Goal: Contribute content: Contribute content

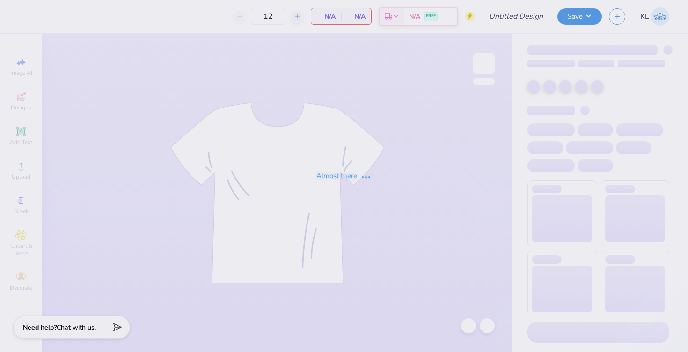
type input "50"
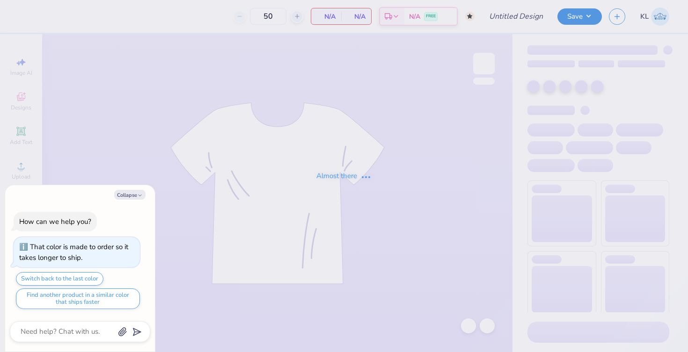
type input "ADpickleball tank new"
type textarea "x"
type input "170"
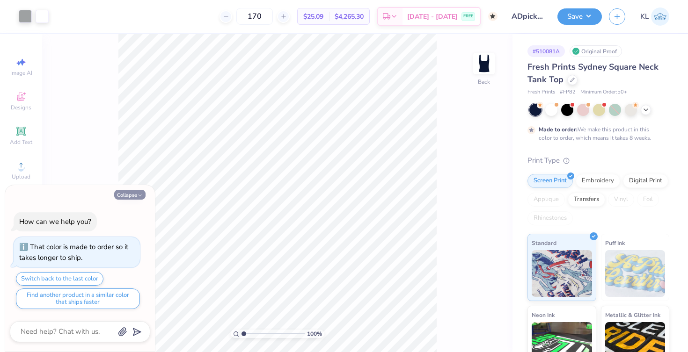
click at [132, 194] on button "Collapse" at bounding box center [129, 195] width 31 height 10
type textarea "x"
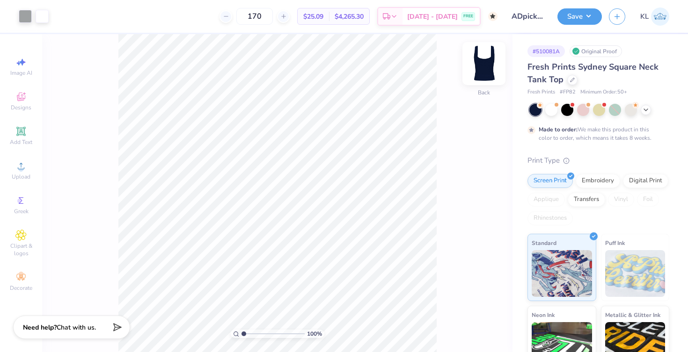
click at [479, 63] on img at bounding box center [483, 63] width 37 height 37
click at [23, 170] on icon at bounding box center [20, 166] width 11 height 11
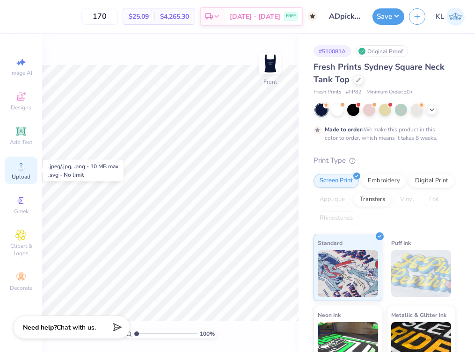
click at [20, 169] on circle at bounding box center [20, 169] width 5 height 5
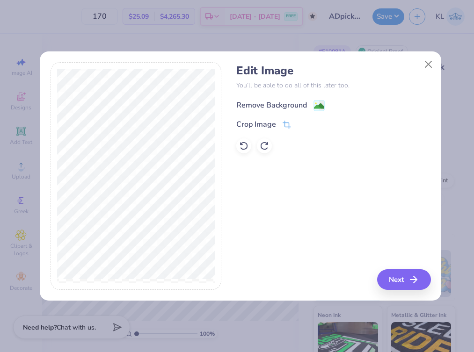
click at [319, 103] on image at bounding box center [319, 106] width 10 height 10
click at [390, 279] on button "Next" at bounding box center [406, 280] width 54 height 21
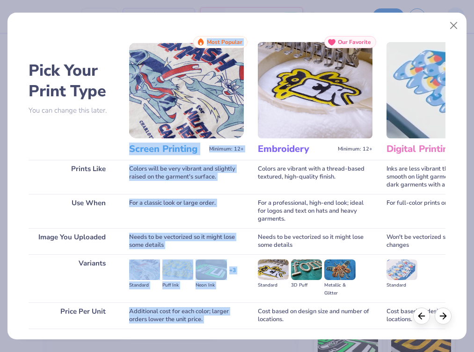
scroll to position [67, 0]
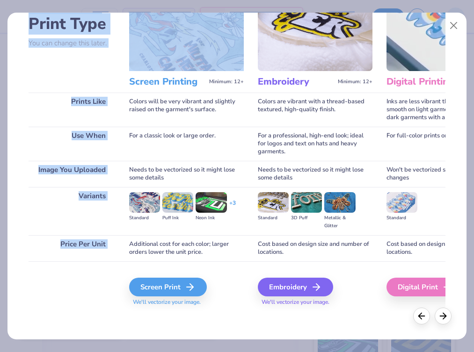
drag, startPoint x: 130, startPoint y: 148, endPoint x: 246, endPoint y: 367, distance: 247.9
click at [246, 352] on html "170 $25.09 Per Item $4,265.30 Total Est. Delivery [DATE] - [DATE] FREE Design T…" at bounding box center [237, 176] width 474 height 352
click at [180, 289] on div "Screen Print" at bounding box center [170, 287] width 78 height 19
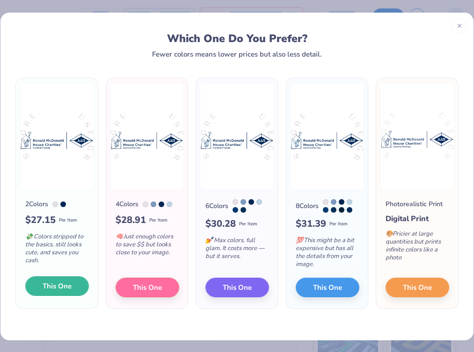
click at [63, 291] on span "This One" at bounding box center [57, 286] width 29 height 11
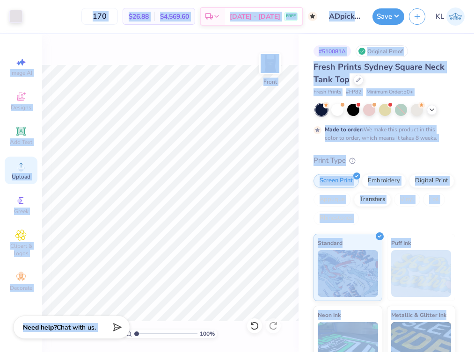
click at [20, 174] on span "Upload" at bounding box center [21, 176] width 19 height 7
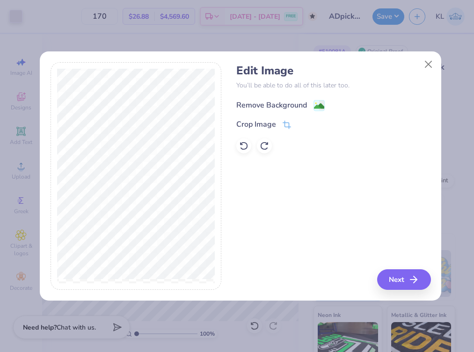
click at [321, 102] on image at bounding box center [319, 106] width 10 height 10
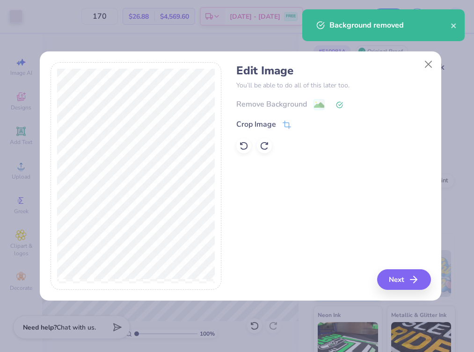
click at [320, 103] on div "Remove Background" at bounding box center [333, 105] width 194 height 12
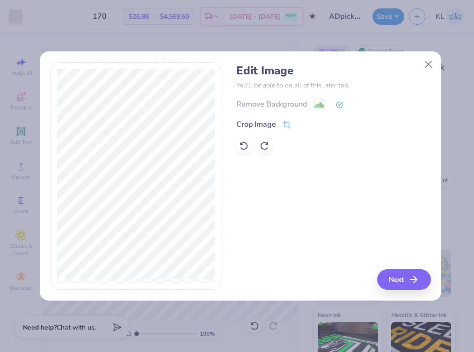
click at [339, 105] on polyline at bounding box center [341, 104] width 4 height 3
click at [242, 144] on icon at bounding box center [243, 145] width 9 height 9
click at [289, 124] on icon at bounding box center [286, 127] width 6 height 6
click at [304, 125] on icon at bounding box center [303, 125] width 6 height 6
click at [319, 105] on image at bounding box center [319, 106] width 10 height 10
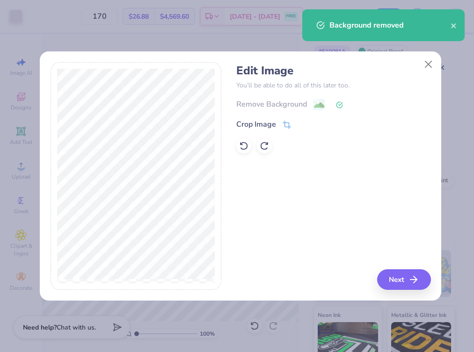
click at [216, 166] on div at bounding box center [136, 176] width 171 height 228
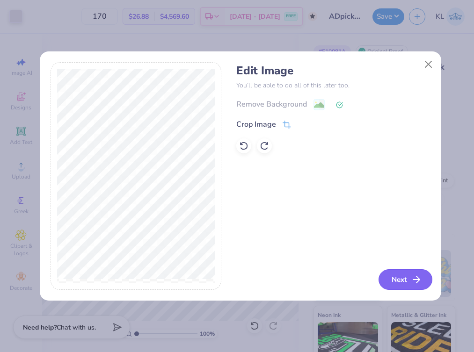
click at [396, 282] on button "Next" at bounding box center [406, 280] width 54 height 21
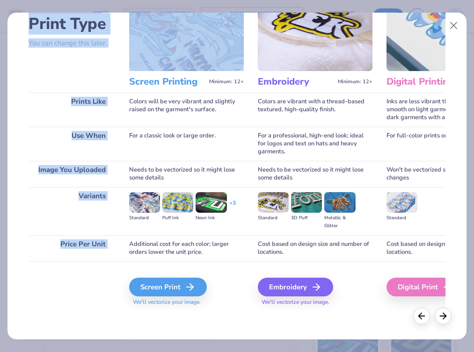
drag, startPoint x: 130, startPoint y: 147, endPoint x: 211, endPoint y: 362, distance: 230.0
click at [211, 352] on html "Art colors 170 $26.88 Per Item $4,569.60 Total Est. Delivery [DATE] - [DATE] FR…" at bounding box center [237, 176] width 474 height 352
click at [181, 292] on div "Screen Print" at bounding box center [170, 287] width 78 height 19
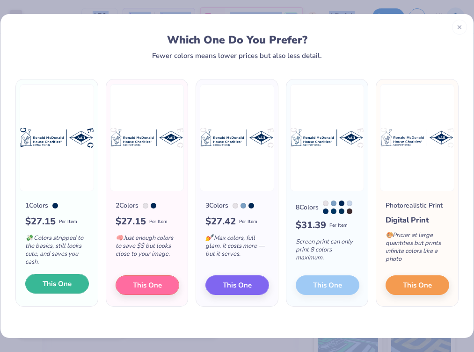
click at [56, 289] on span "This One" at bounding box center [57, 284] width 29 height 11
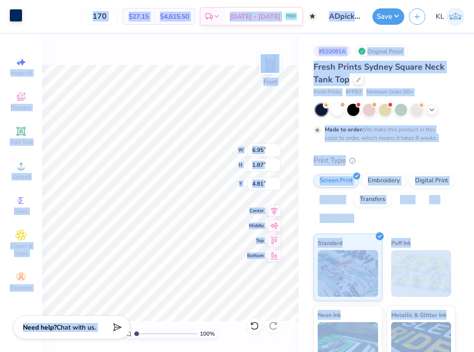
click at [12, 17] on div at bounding box center [15, 15] width 13 height 13
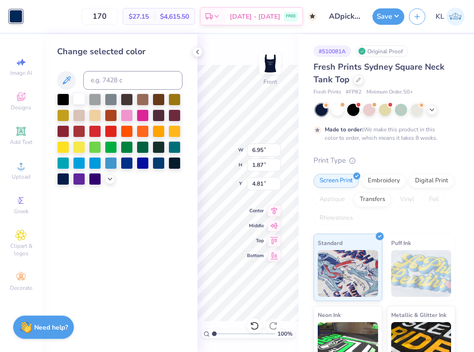
click at [81, 99] on div at bounding box center [79, 99] width 12 height 12
click at [198, 53] on polyline at bounding box center [198, 52] width 2 height 4
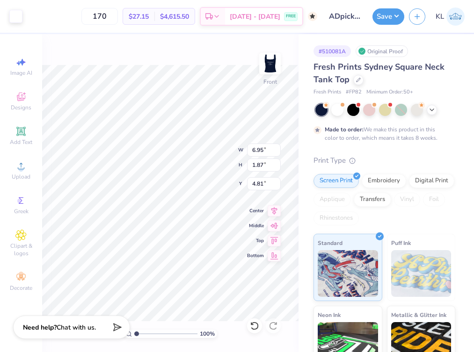
type input "3.00"
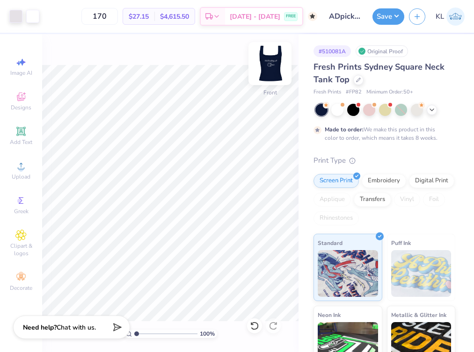
click at [274, 59] on img at bounding box center [269, 63] width 37 height 37
click at [257, 328] on icon at bounding box center [254, 326] width 8 height 8
click at [272, 60] on img at bounding box center [269, 63] width 37 height 37
click at [272, 66] on img at bounding box center [269, 63] width 37 height 37
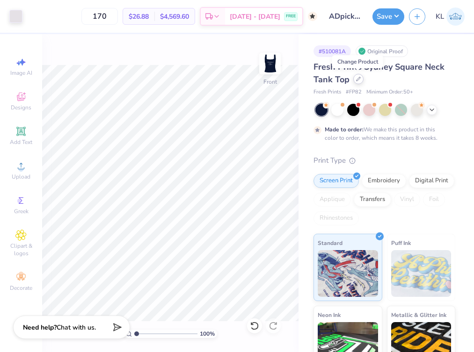
click at [356, 79] on icon at bounding box center [358, 79] width 5 height 5
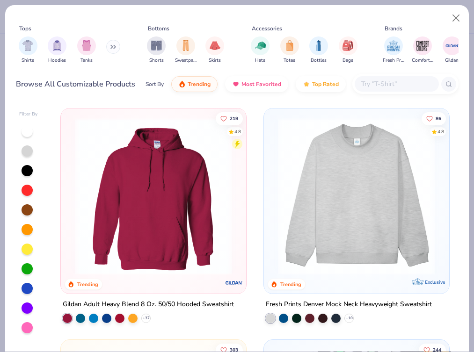
click at [467, 176] on div "Filter By 219 4.8 Trending Gildan Adult Heavy Blend 8 Oz. 50/50 Hooded Sweatshi…" at bounding box center [237, 226] width 464 height 251
click at [467, 160] on div "Filter By 219 4.8 Trending Gildan Adult Heavy Blend 8 Oz. 50/50 Hooded Sweatshi…" at bounding box center [237, 226] width 464 height 251
click at [459, 19] on button "Close" at bounding box center [456, 18] width 18 height 18
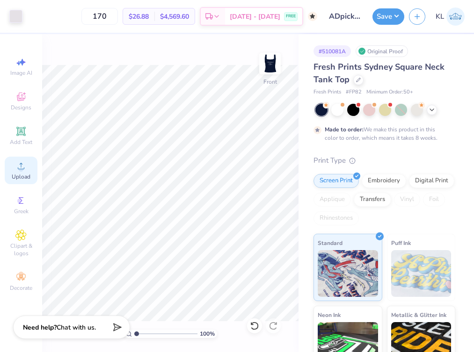
click at [22, 172] on div "Upload" at bounding box center [21, 171] width 33 height 28
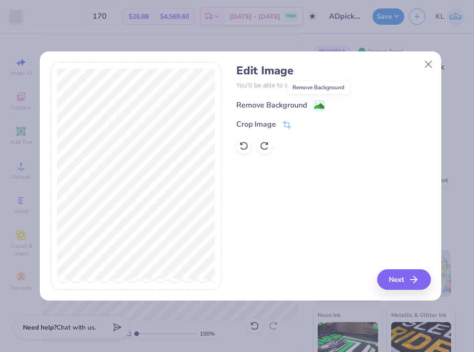
click at [317, 106] on image at bounding box center [319, 106] width 10 height 10
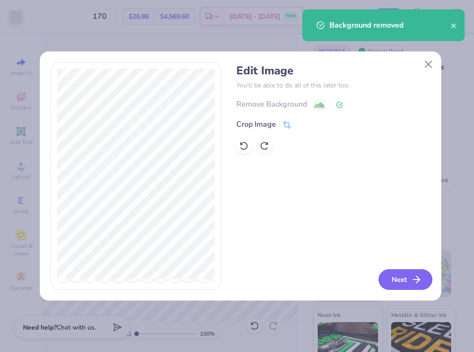
click at [393, 275] on button "Next" at bounding box center [406, 280] width 54 height 21
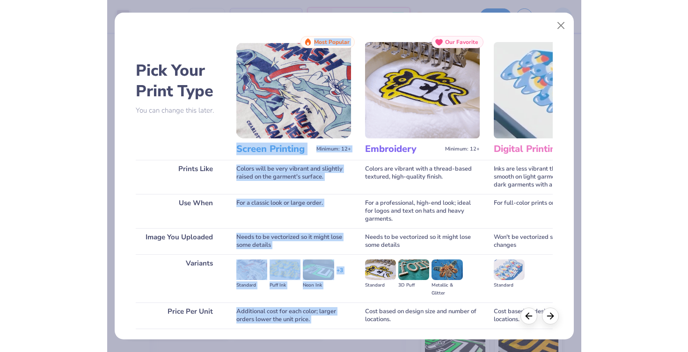
scroll to position [67, 0]
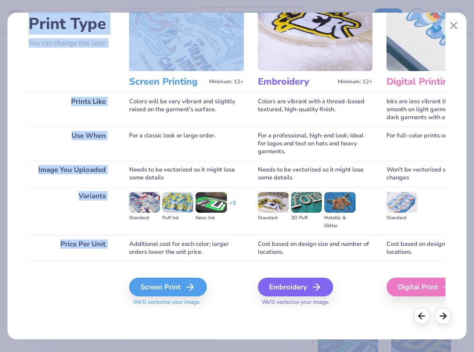
drag, startPoint x: 129, startPoint y: 148, endPoint x: 205, endPoint y: 354, distance: 219.4
click at [205, 352] on html "Art colors 170 $26.88 Per Item $4,569.60 Total Est. Delivery [DATE] - [DATE] FR…" at bounding box center [237, 176] width 474 height 352
click at [189, 282] on icon at bounding box center [192, 287] width 11 height 11
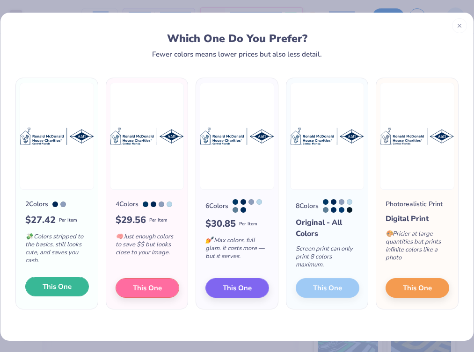
click at [64, 291] on span "This One" at bounding box center [57, 287] width 29 height 11
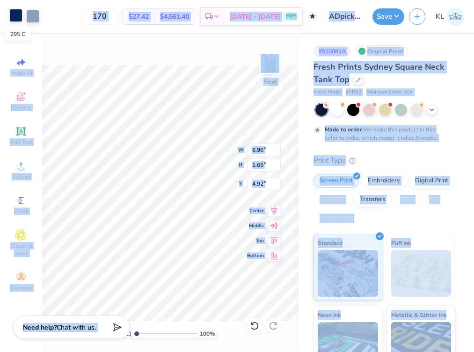
click at [18, 16] on div at bounding box center [15, 15] width 13 height 13
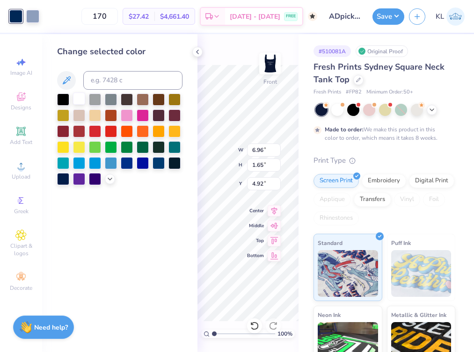
click at [79, 101] on div at bounding box center [79, 99] width 12 height 12
click at [35, 13] on div at bounding box center [32, 15] width 13 height 13
click at [78, 97] on div at bounding box center [79, 99] width 12 height 12
click at [200, 53] on icon at bounding box center [197, 51] width 7 height 7
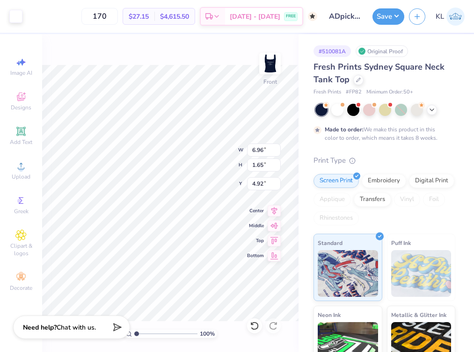
type input "2.46"
type input "3.00"
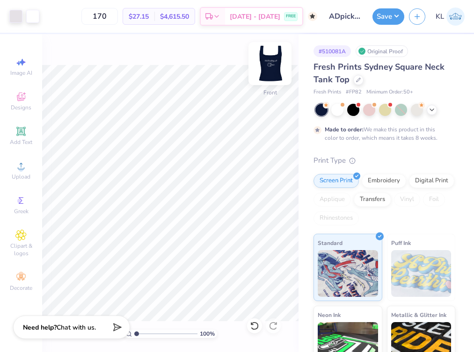
click at [275, 56] on img at bounding box center [269, 63] width 37 height 37
click at [275, 56] on img at bounding box center [270, 63] width 19 height 19
click at [275, 66] on img at bounding box center [269, 63] width 37 height 37
click at [275, 66] on img at bounding box center [270, 63] width 19 height 19
click at [270, 62] on img at bounding box center [269, 63] width 37 height 37
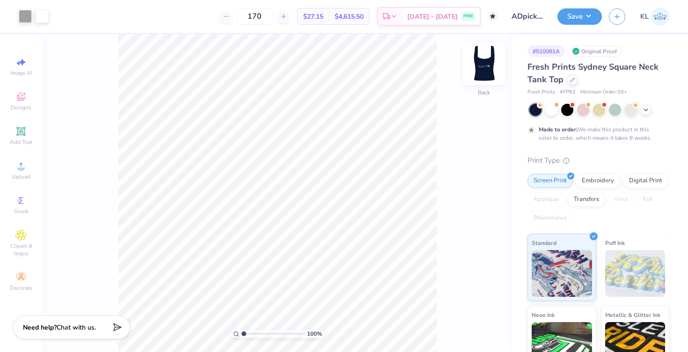
click at [488, 62] on img at bounding box center [483, 63] width 37 height 37
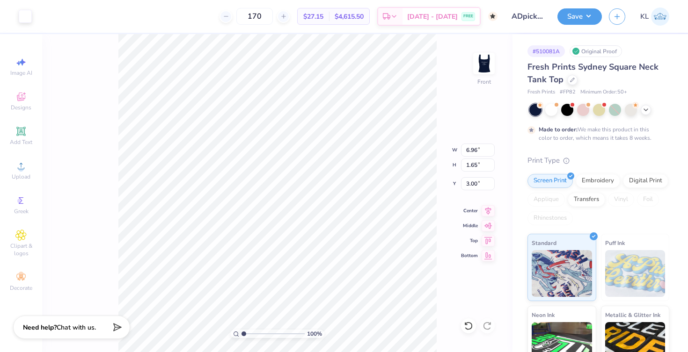
type input "4.83"
type input "1.15"
type input "3.50"
type input "9.59"
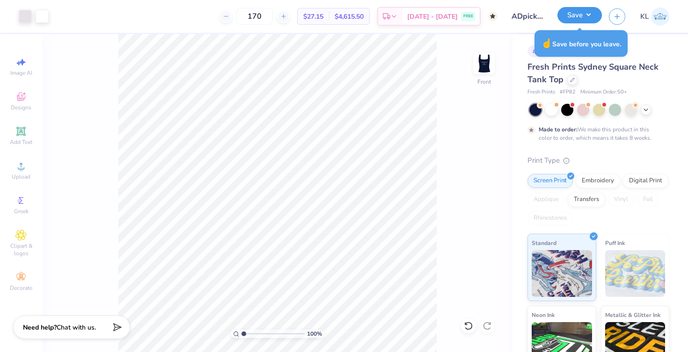
click at [576, 12] on button "Save" at bounding box center [579, 15] width 44 height 16
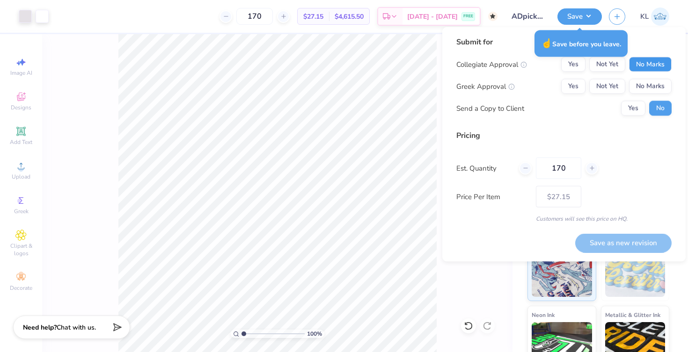
click at [640, 66] on button "No Marks" at bounding box center [650, 64] width 43 height 15
click at [574, 84] on button "Yes" at bounding box center [573, 86] width 24 height 15
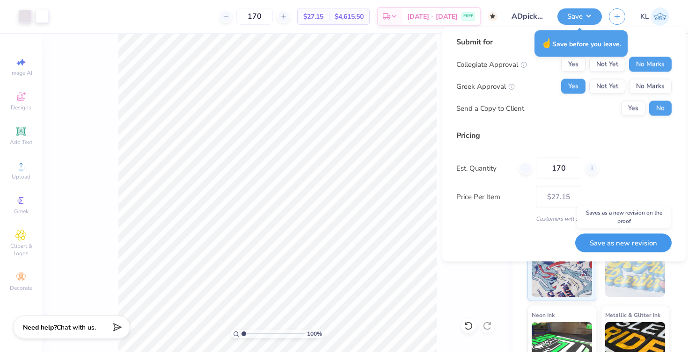
click at [634, 246] on button "Save as new revision" at bounding box center [623, 243] width 96 height 19
type input "$27.15"
